Goal: Answer question/provide support

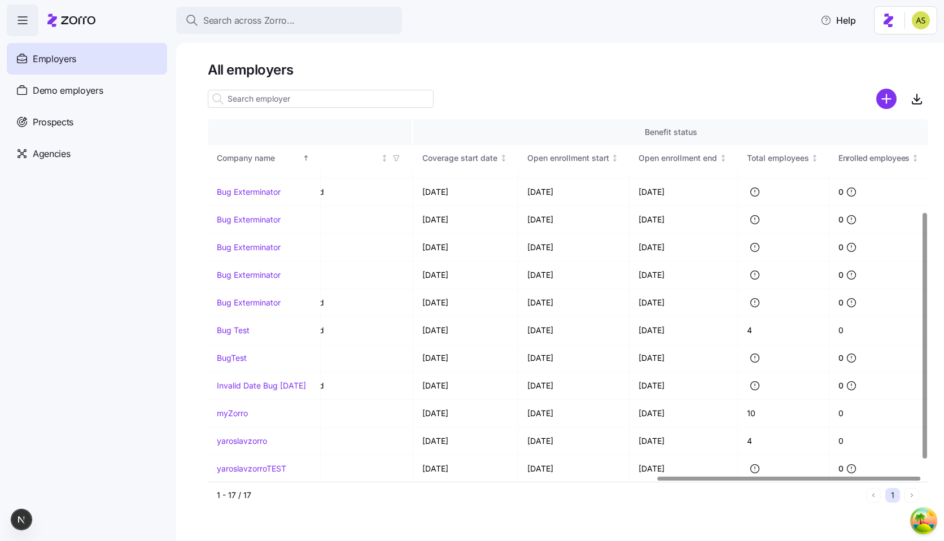
scroll to position [0, 1228]
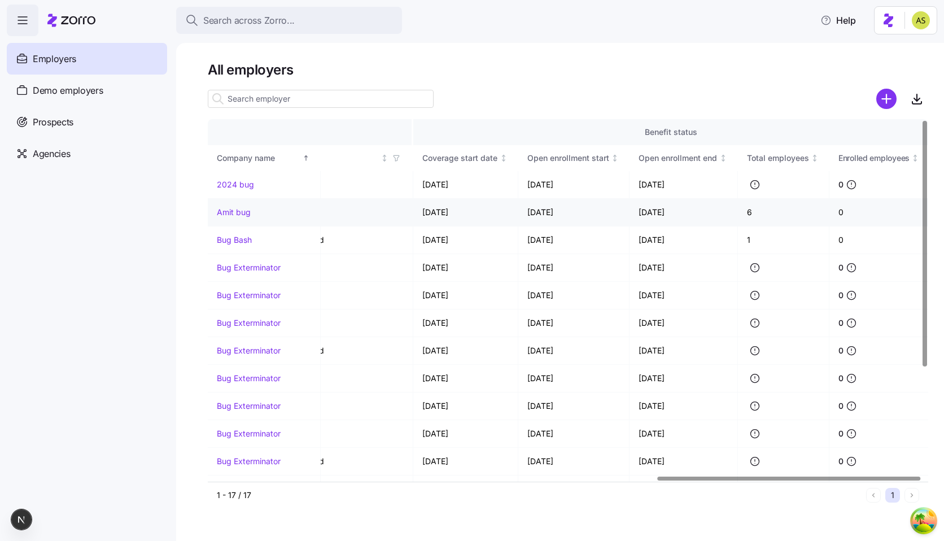
click at [240, 210] on link "Amit bug" at bounding box center [234, 212] width 34 height 11
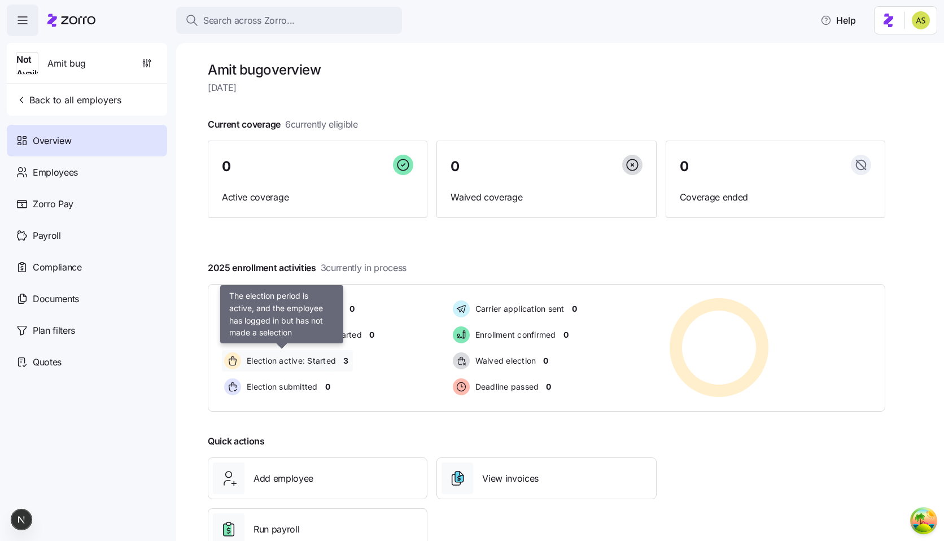
click at [334, 359] on span "Election active: Started" at bounding box center [289, 360] width 93 height 11
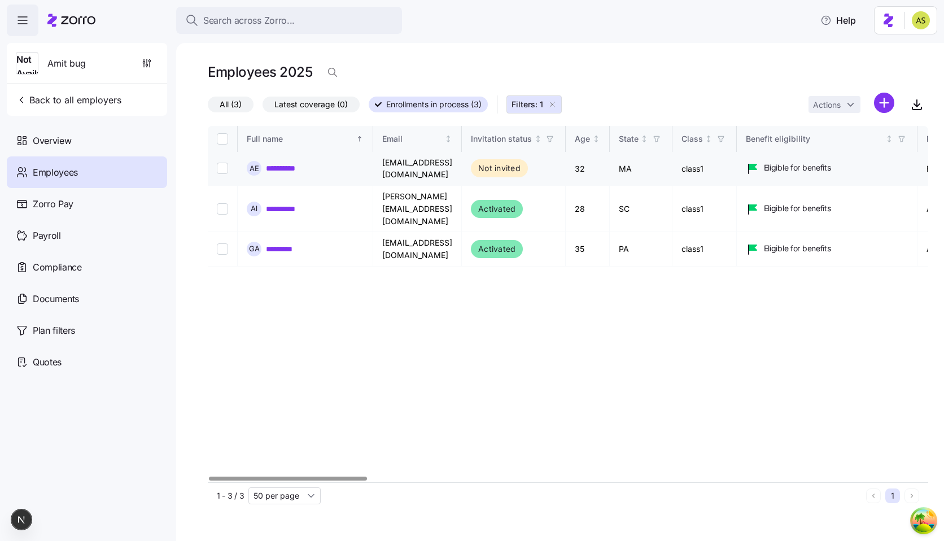
click at [218, 165] on input "Select record 1" at bounding box center [222, 168] width 11 height 11
checkbox input "true"
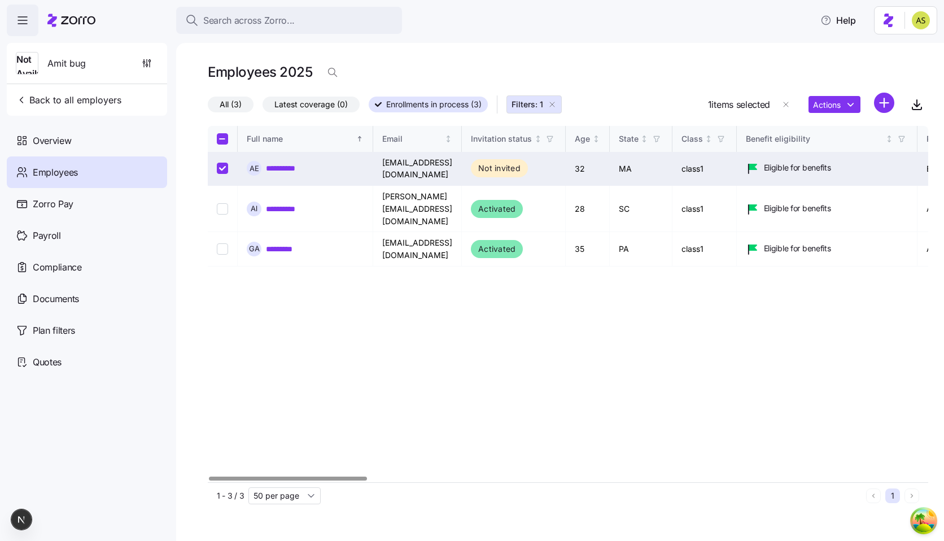
click at [802, 97] on div "1 items selected Actions" at bounding box center [818, 105] width 220 height 24
click at [812, 97] on html "**********" at bounding box center [472, 267] width 944 height 534
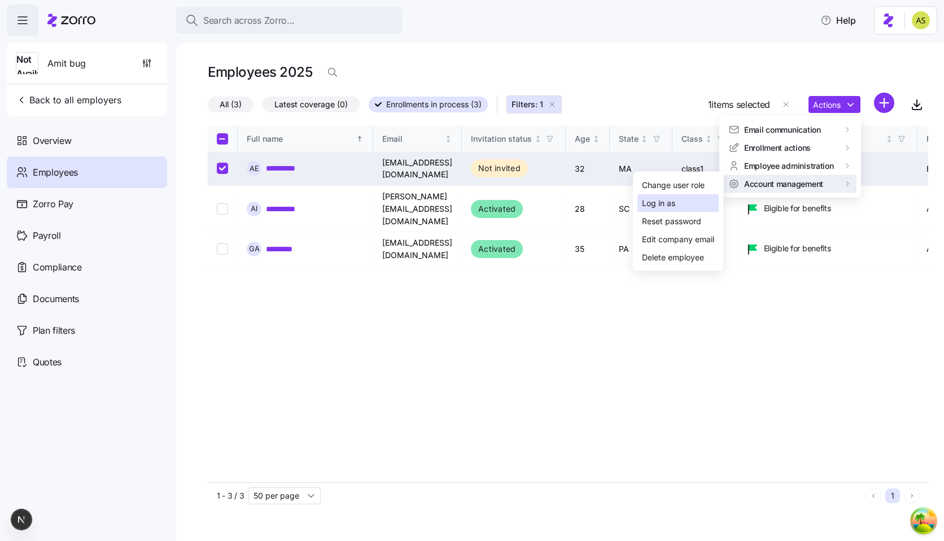
click at [683, 206] on div "Log in as" at bounding box center [677, 203] width 81 height 18
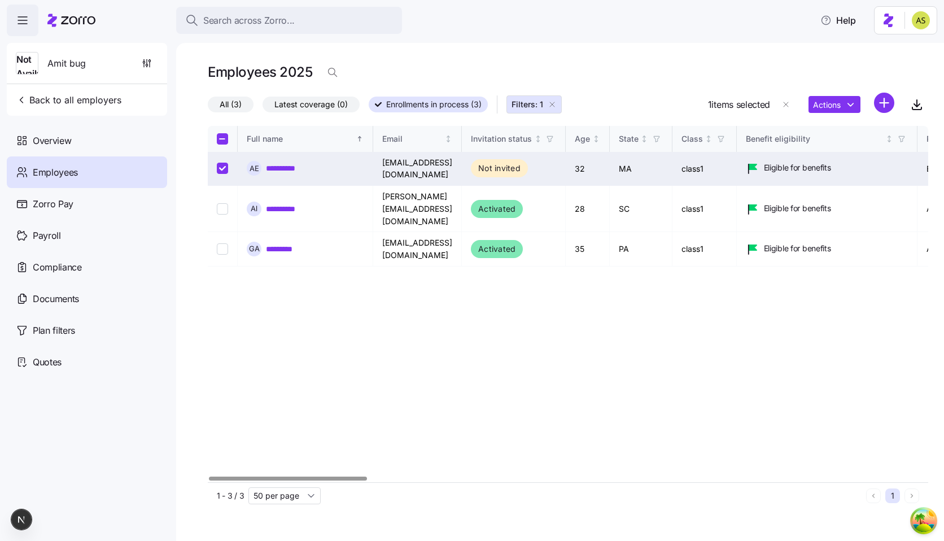
click at [289, 167] on link "**********" at bounding box center [285, 168] width 39 height 11
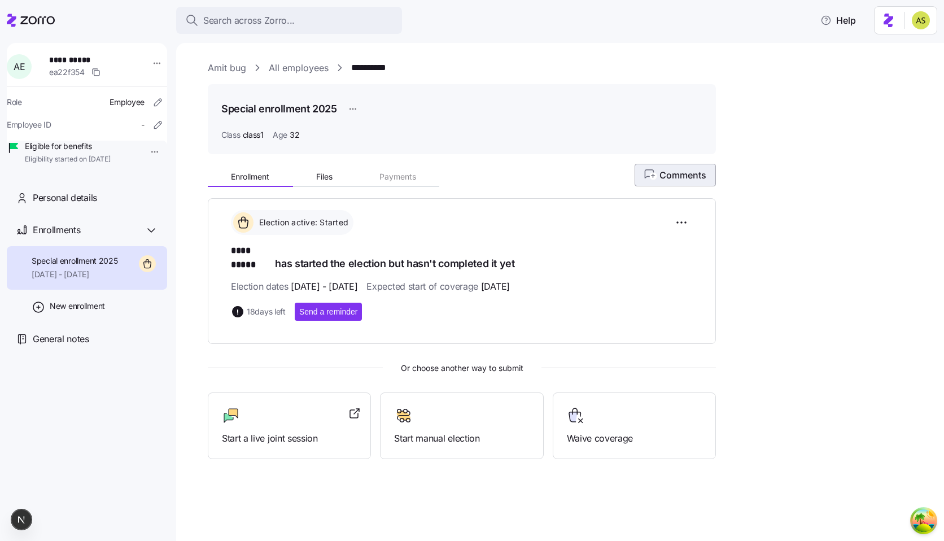
click at [693, 181] on span "Comments" at bounding box center [675, 175] width 62 height 14
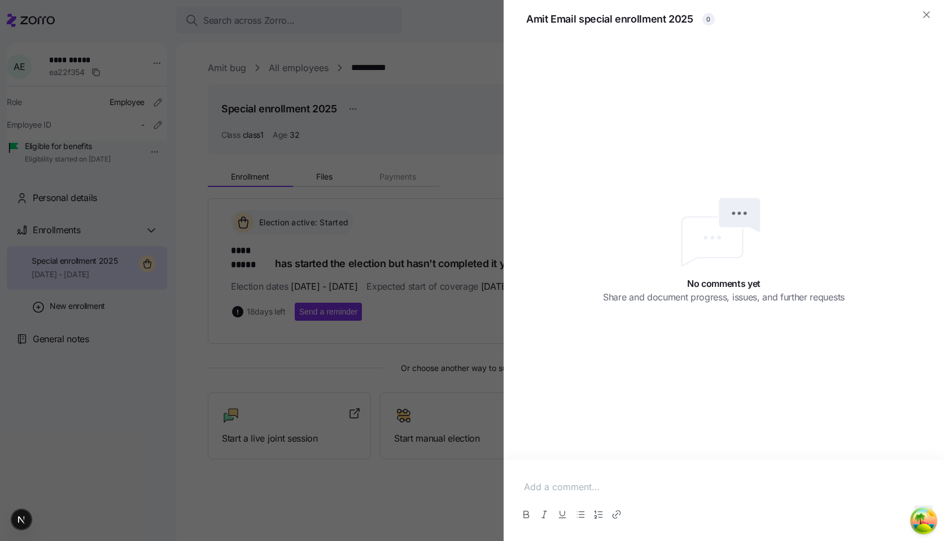
click at [602, 482] on p at bounding box center [724, 487] width 400 height 14
click at [929, 506] on button "button" at bounding box center [923, 514] width 19 height 18
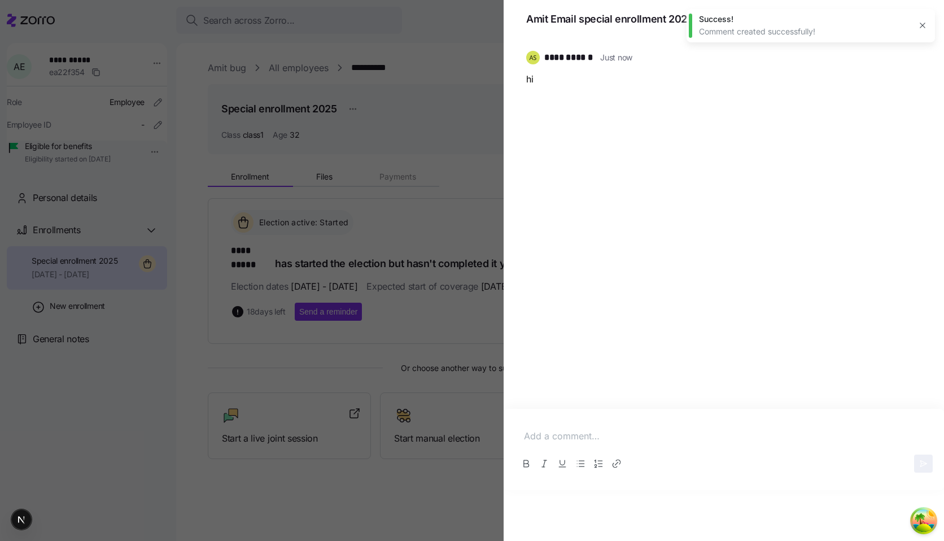
click at [926, 22] on icon "button" at bounding box center [922, 25] width 9 height 9
click at [444, 138] on div at bounding box center [472, 270] width 944 height 541
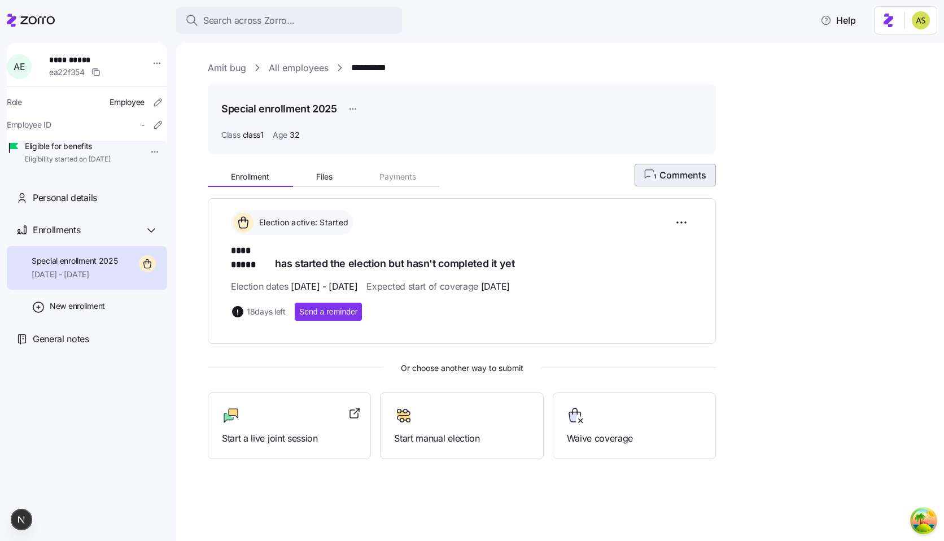
click at [668, 176] on span "1 Comments" at bounding box center [675, 175] width 62 height 14
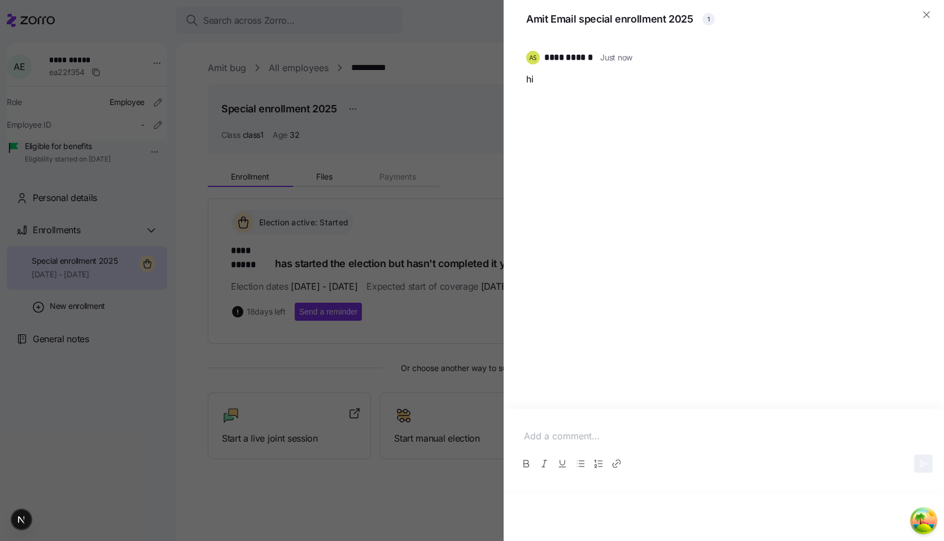
click at [480, 177] on div at bounding box center [472, 270] width 944 height 541
